Goal: Transaction & Acquisition: Download file/media

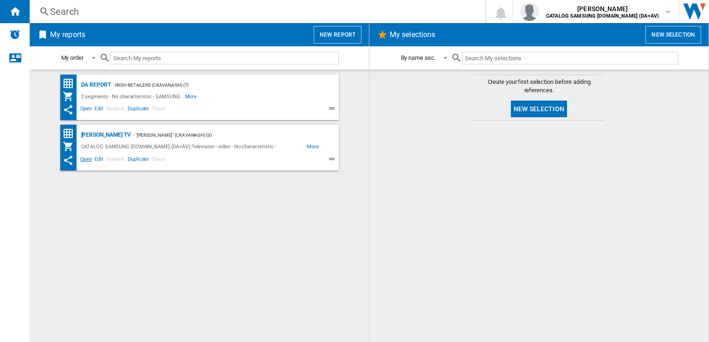
click at [88, 159] on span "Open" at bounding box center [86, 160] width 15 height 11
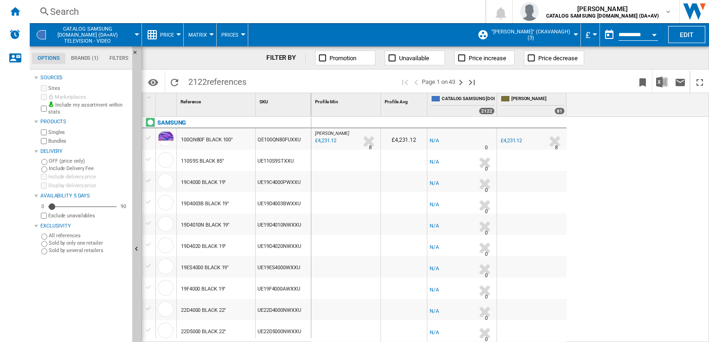
click at [593, 34] on div "Currency" at bounding box center [595, 34] width 5 height 2
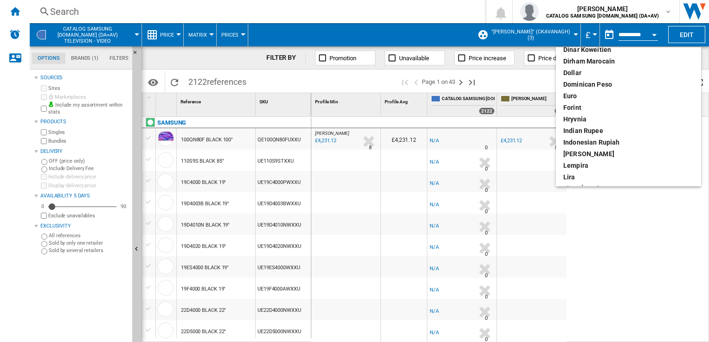
scroll to position [139, 0]
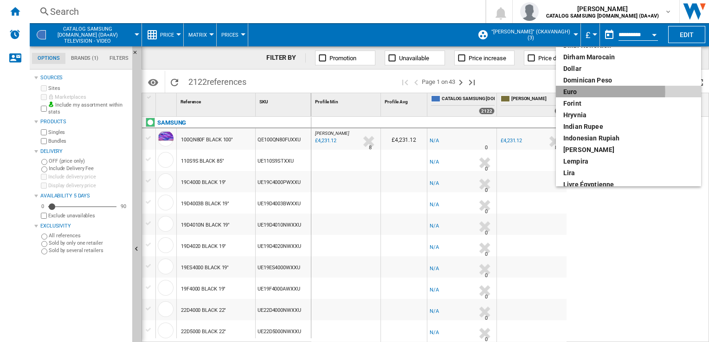
click at [574, 92] on div "euro" at bounding box center [628, 91] width 130 height 9
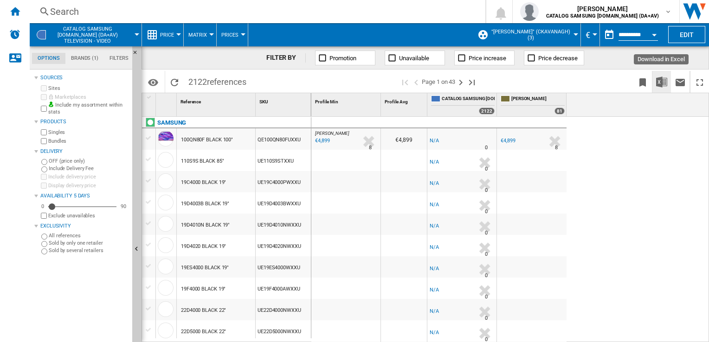
click at [657, 84] on img "Download in Excel" at bounding box center [661, 82] width 11 height 11
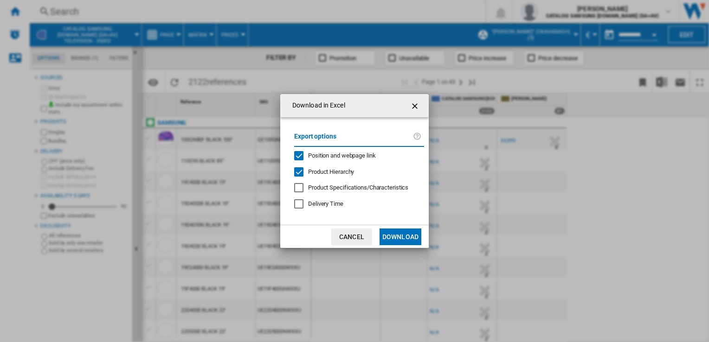
click at [403, 236] on button "Download" at bounding box center [401, 237] width 42 height 17
